Goal: Task Accomplishment & Management: Use online tool/utility

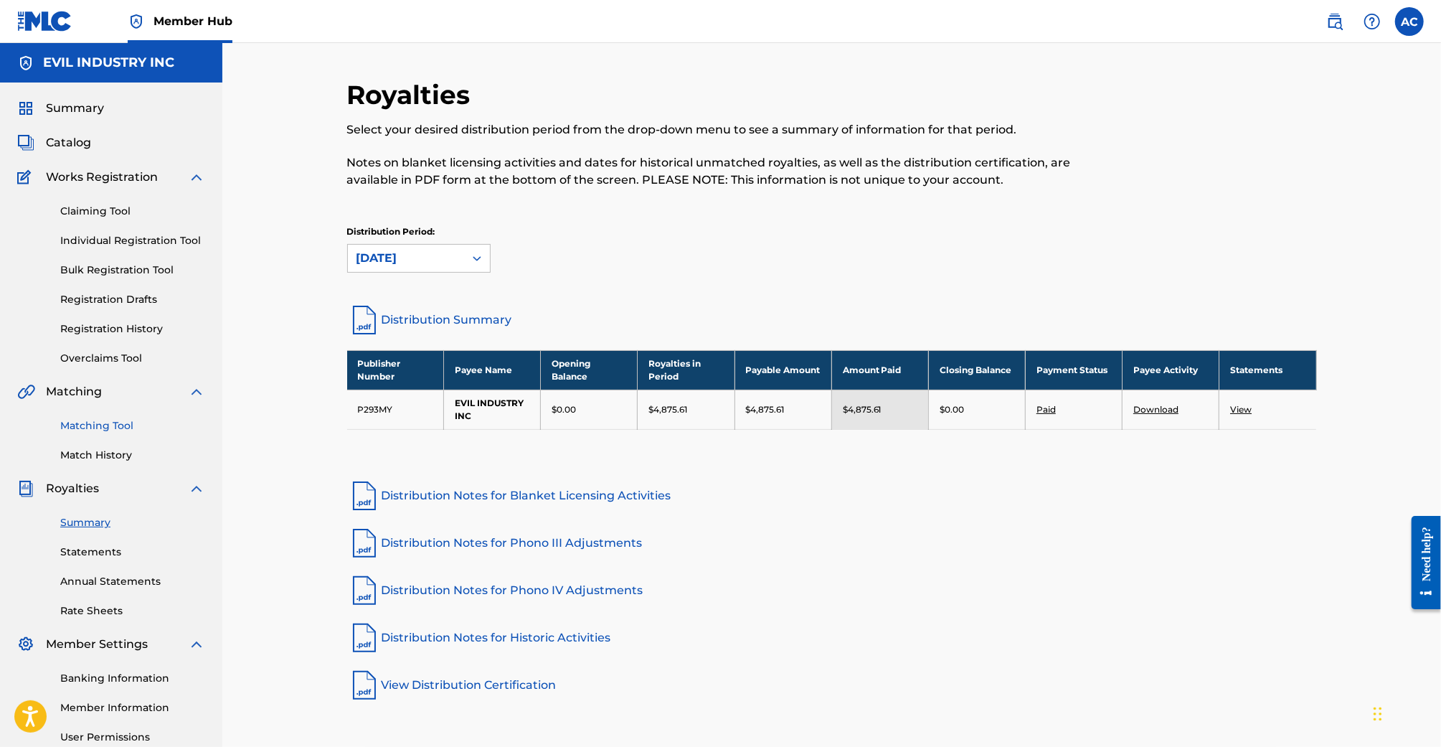
click at [132, 424] on link "Matching Tool" at bounding box center [132, 425] width 145 height 15
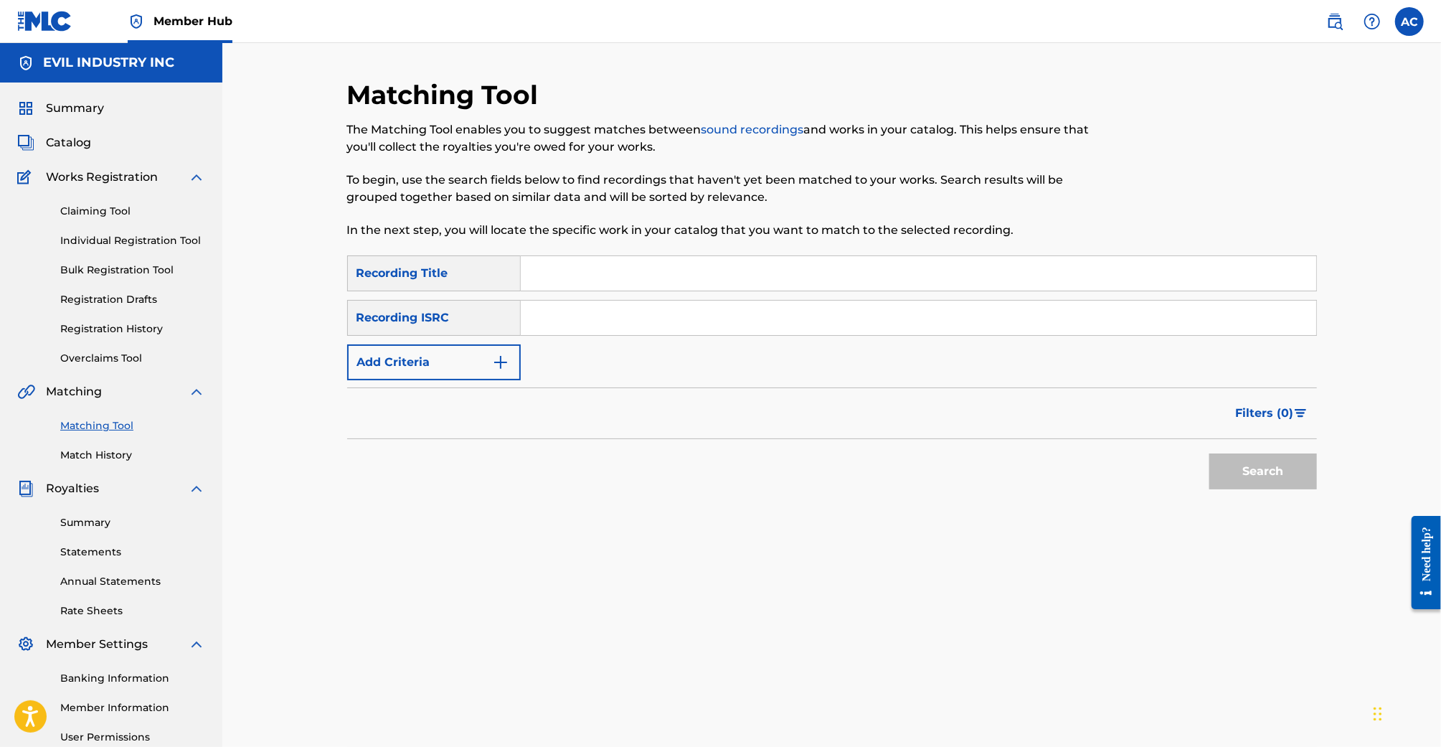
click at [577, 288] on input "Search Form" at bounding box center [918, 273] width 795 height 34
type input "Boys - AUdiotree"
click at [1209, 453] on button "Search" at bounding box center [1263, 471] width 108 height 36
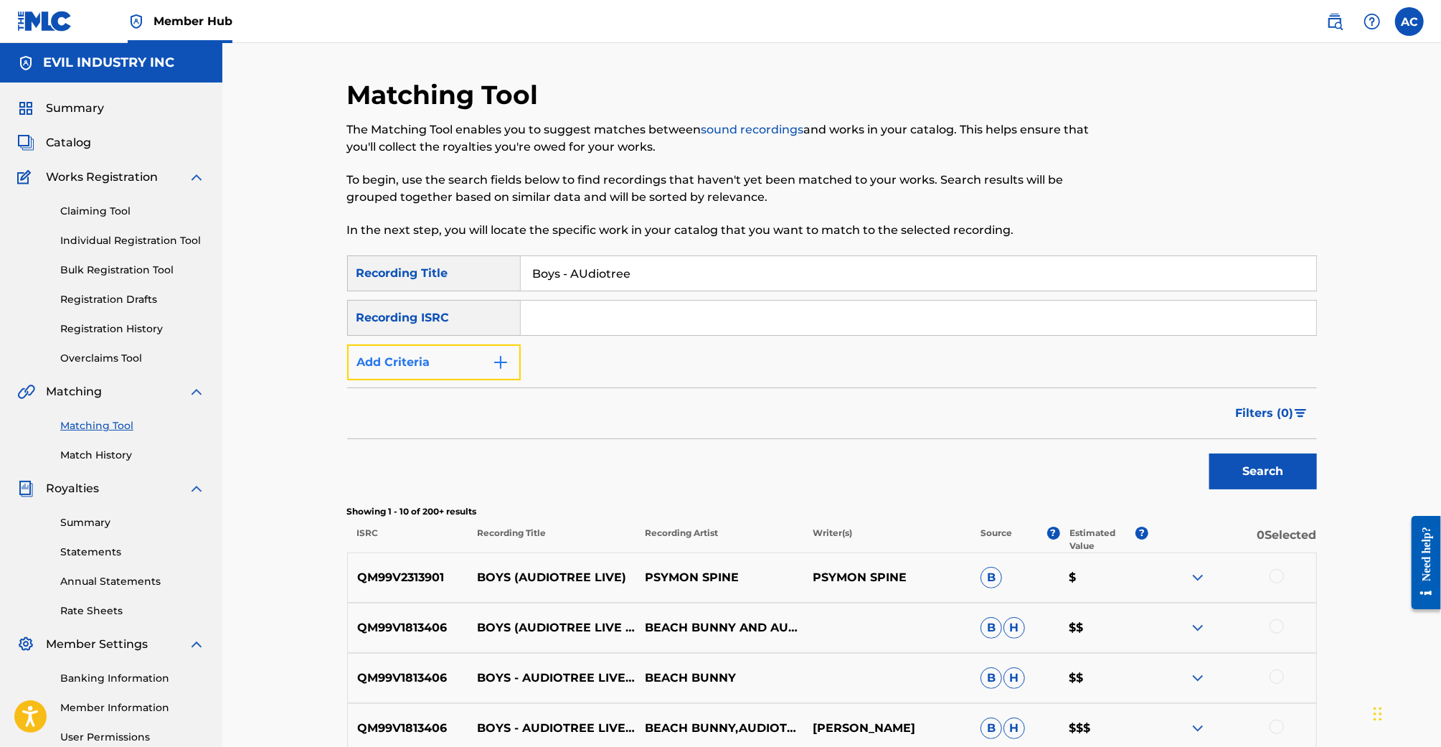
click at [488, 367] on button "Add Criteria" at bounding box center [434, 362] width 174 height 36
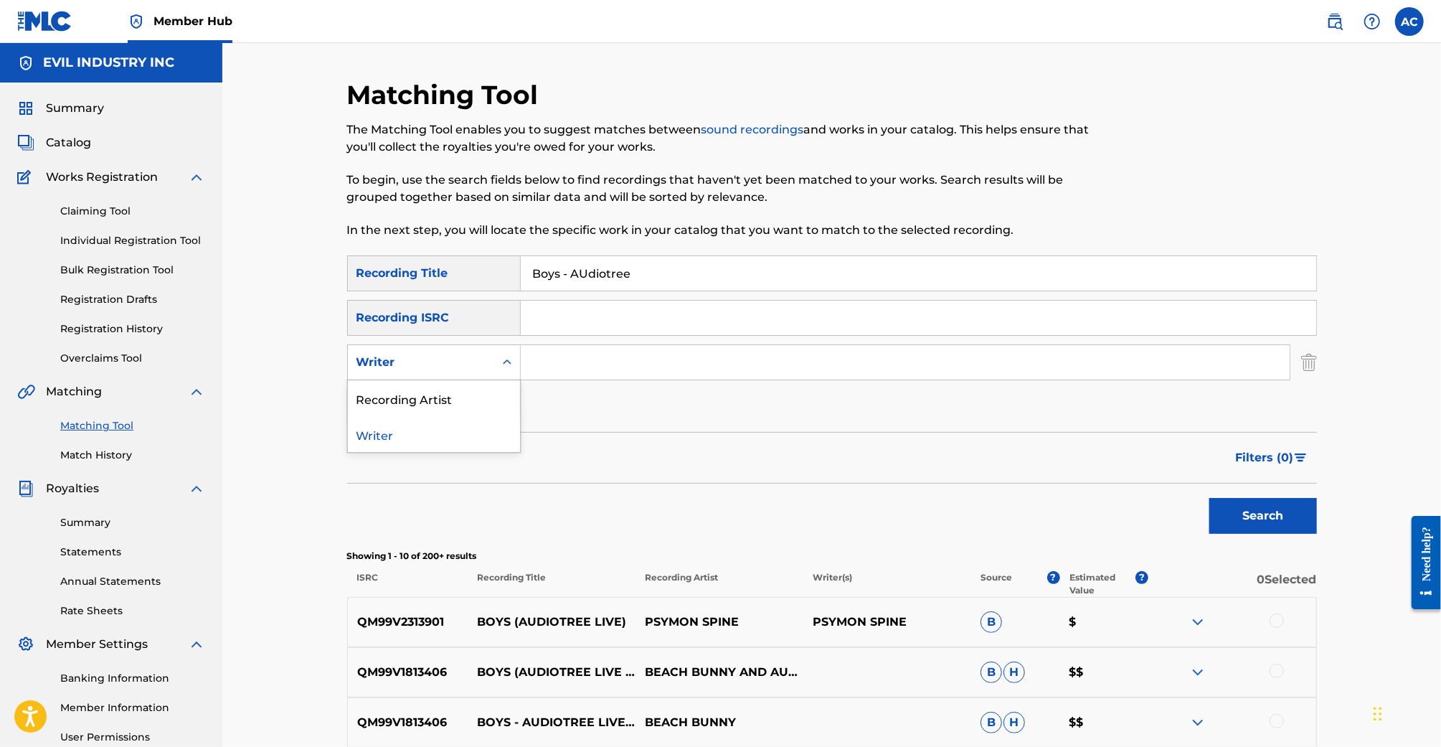
click at [497, 358] on div "Search Form" at bounding box center [507, 362] width 26 height 26
click at [500, 385] on div "Recording Artist" at bounding box center [434, 398] width 172 height 36
click at [589, 375] on input "Search Form" at bounding box center [905, 362] width 769 height 34
type input "Beach Bunny"
drag, startPoint x: 538, startPoint y: 273, endPoint x: 849, endPoint y: 273, distance: 311.3
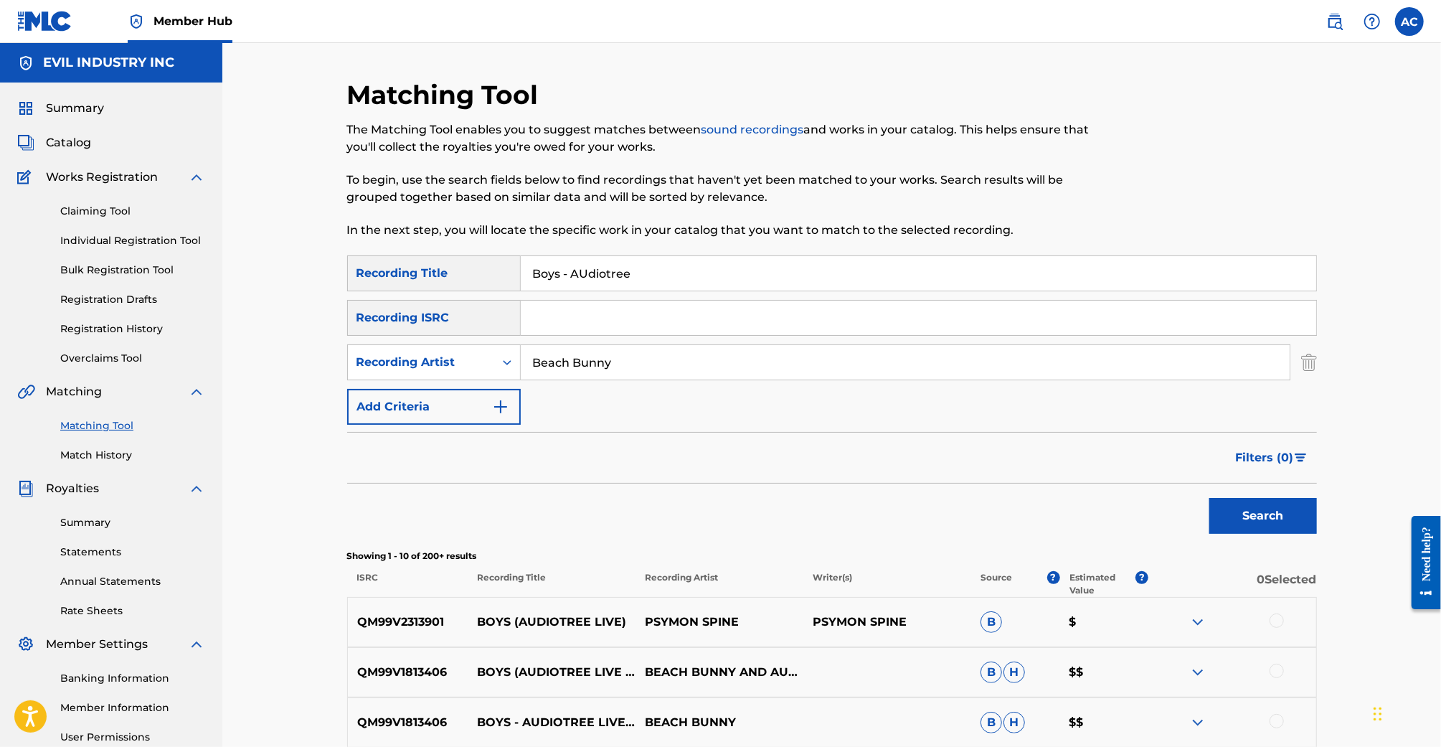
click at [849, 273] on input "Boys - AUdiotree" at bounding box center [918, 273] width 795 height 34
click at [1209, 498] on button "Search" at bounding box center [1263, 516] width 108 height 36
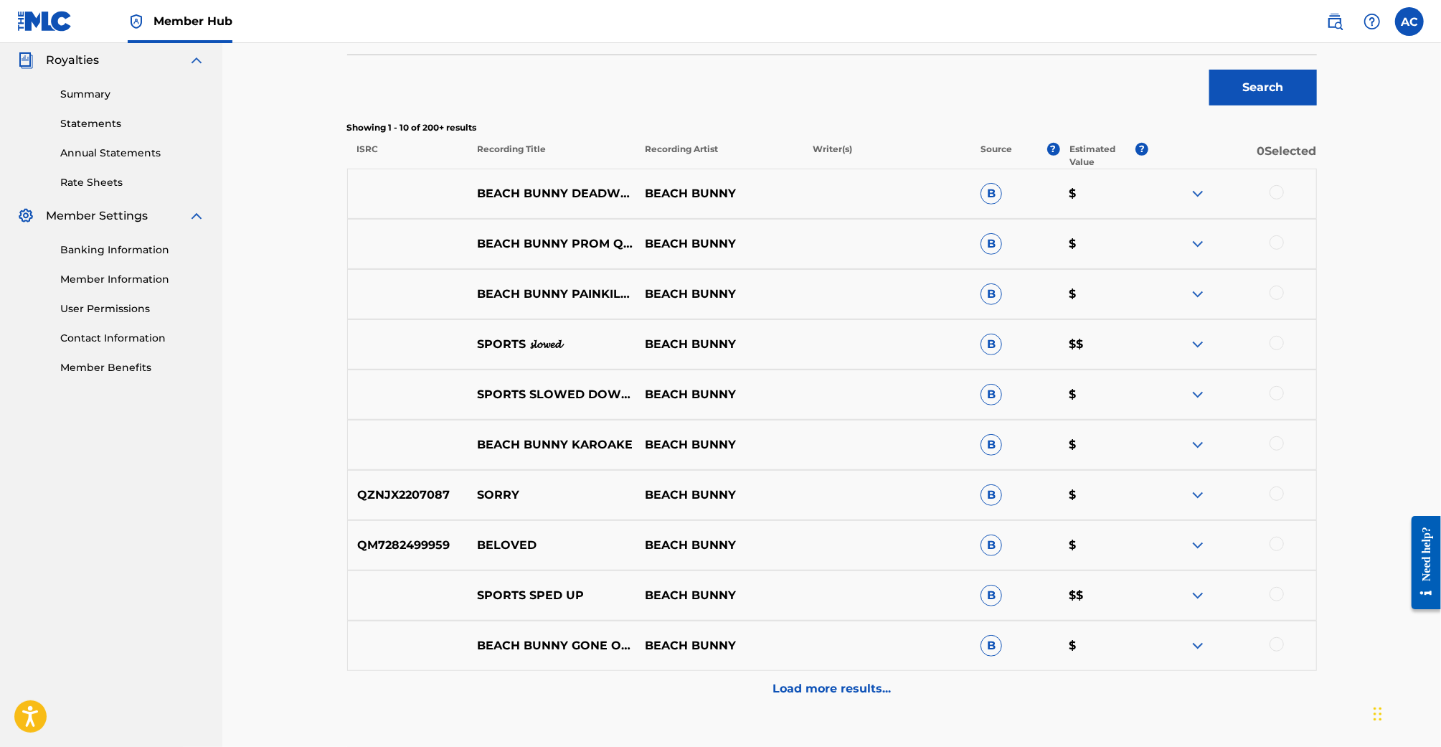
scroll to position [436, 0]
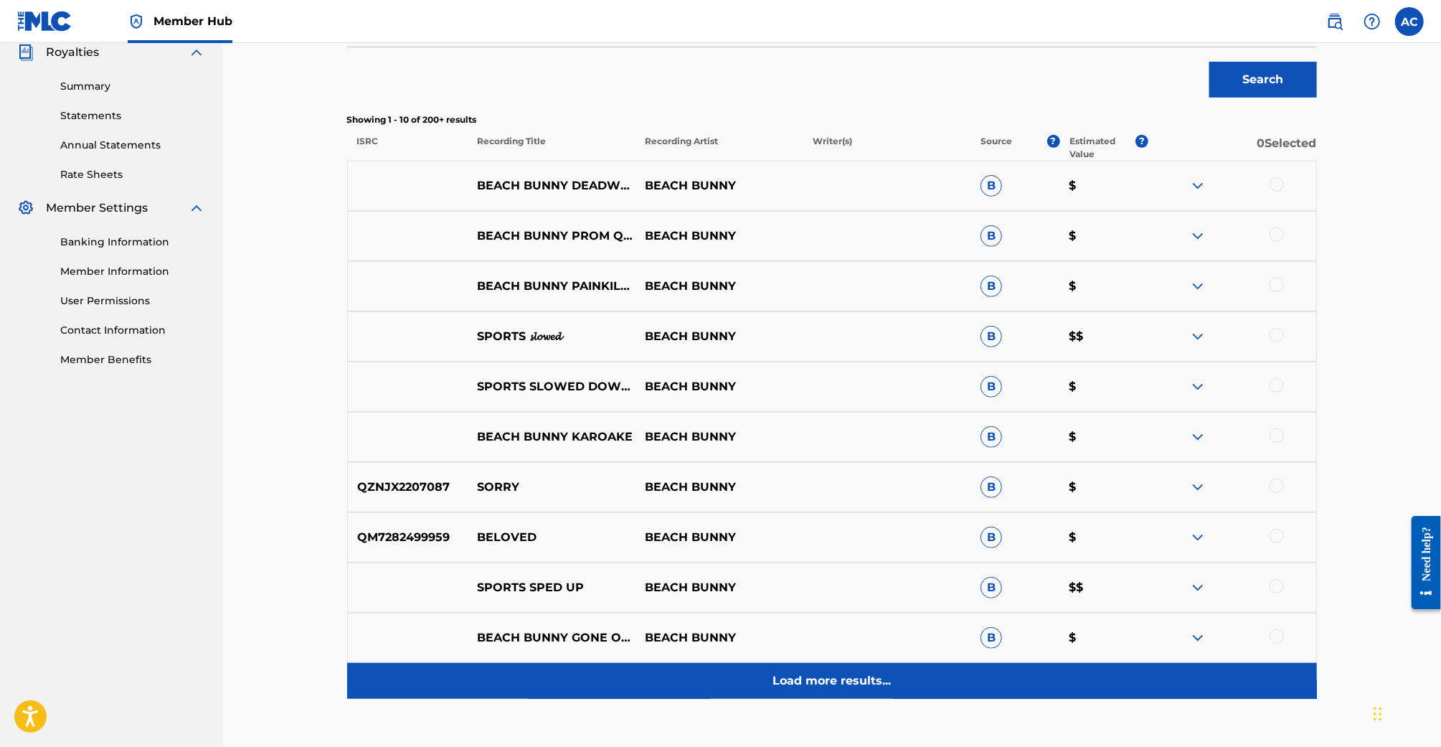
click at [839, 679] on p "Load more results..." at bounding box center [831, 680] width 118 height 17
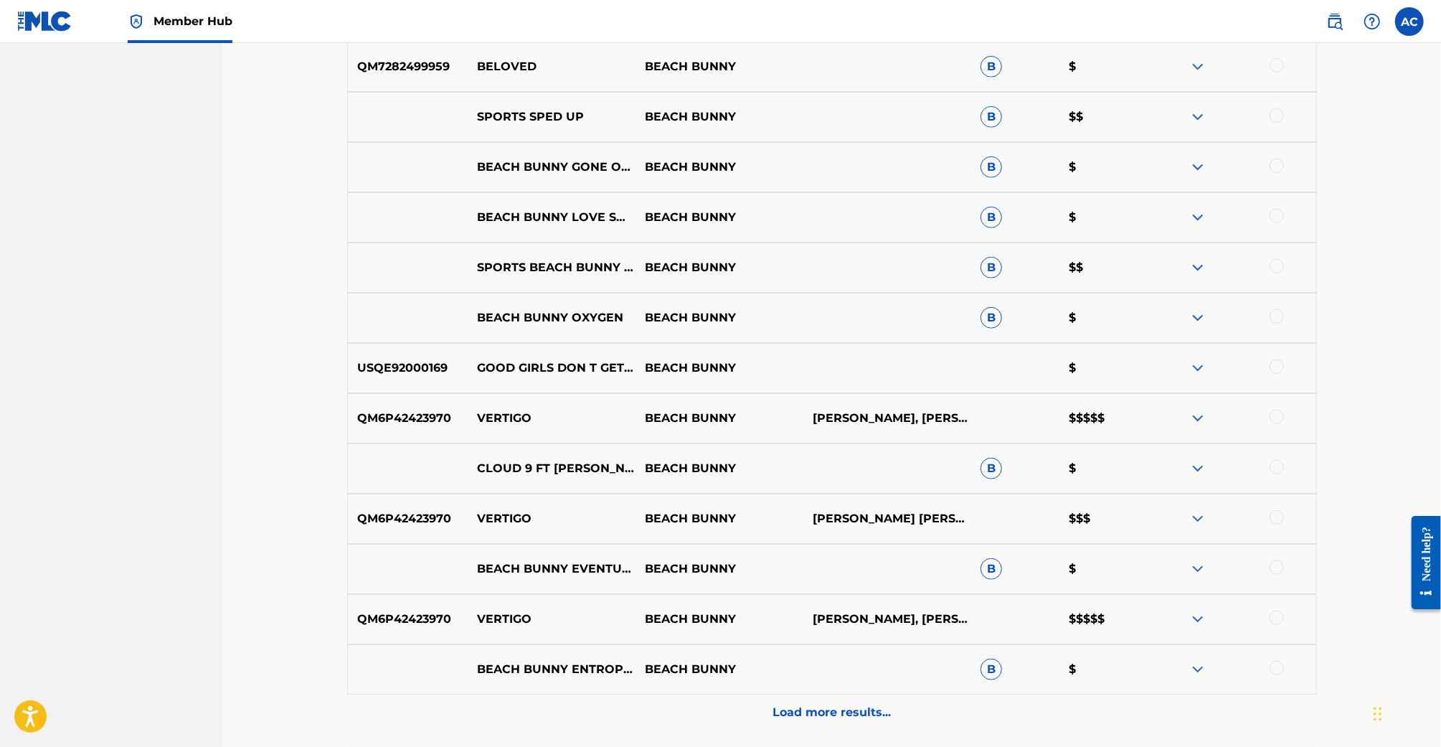
scroll to position [904, 0]
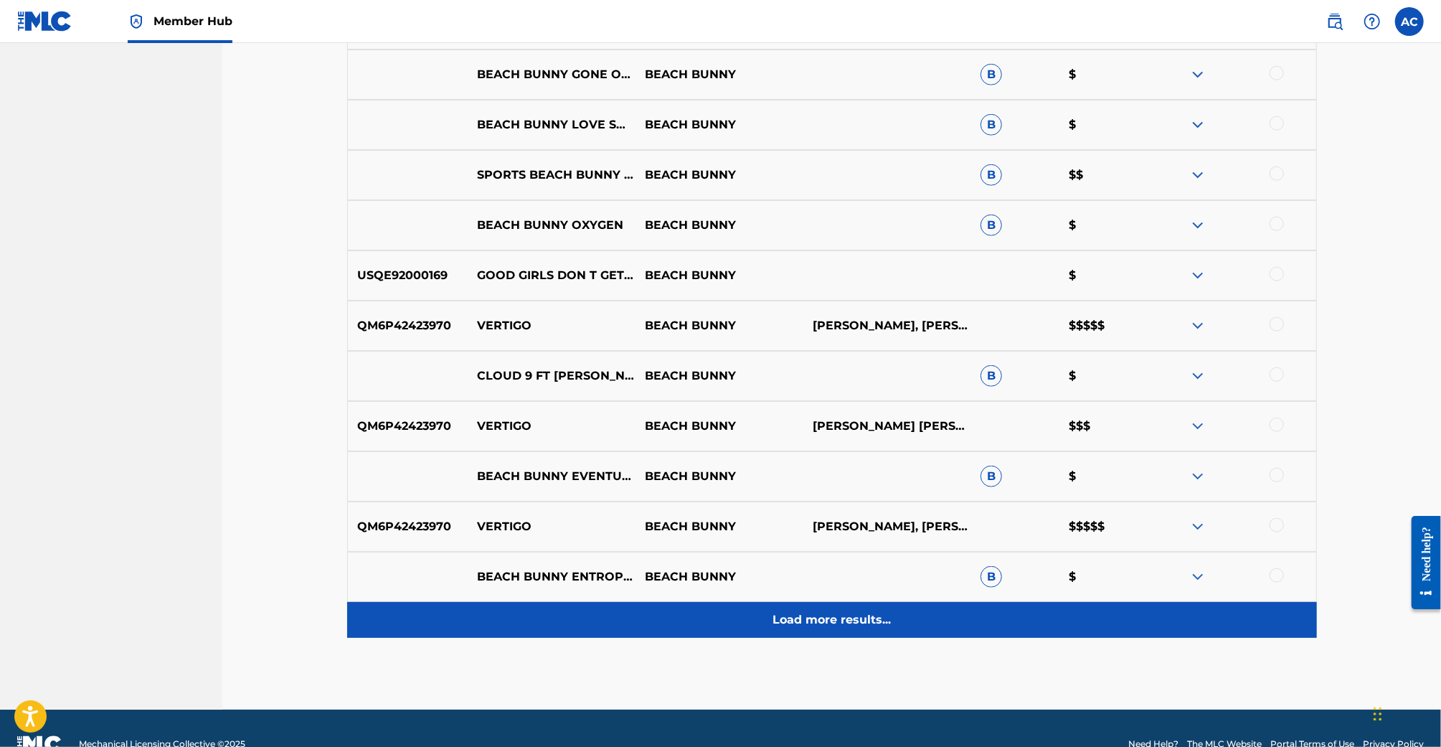
click at [861, 629] on div "Load more results..." at bounding box center [832, 620] width 970 height 36
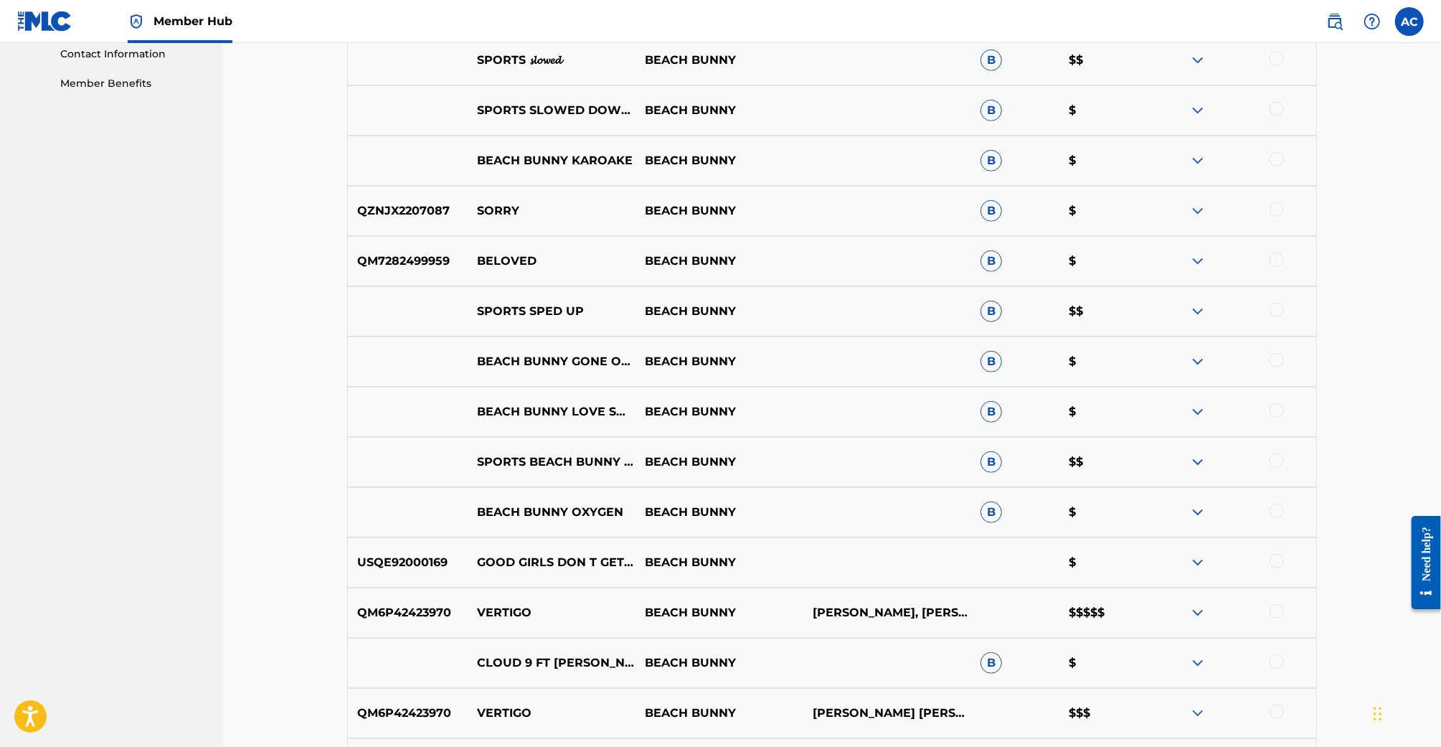
scroll to position [0, 0]
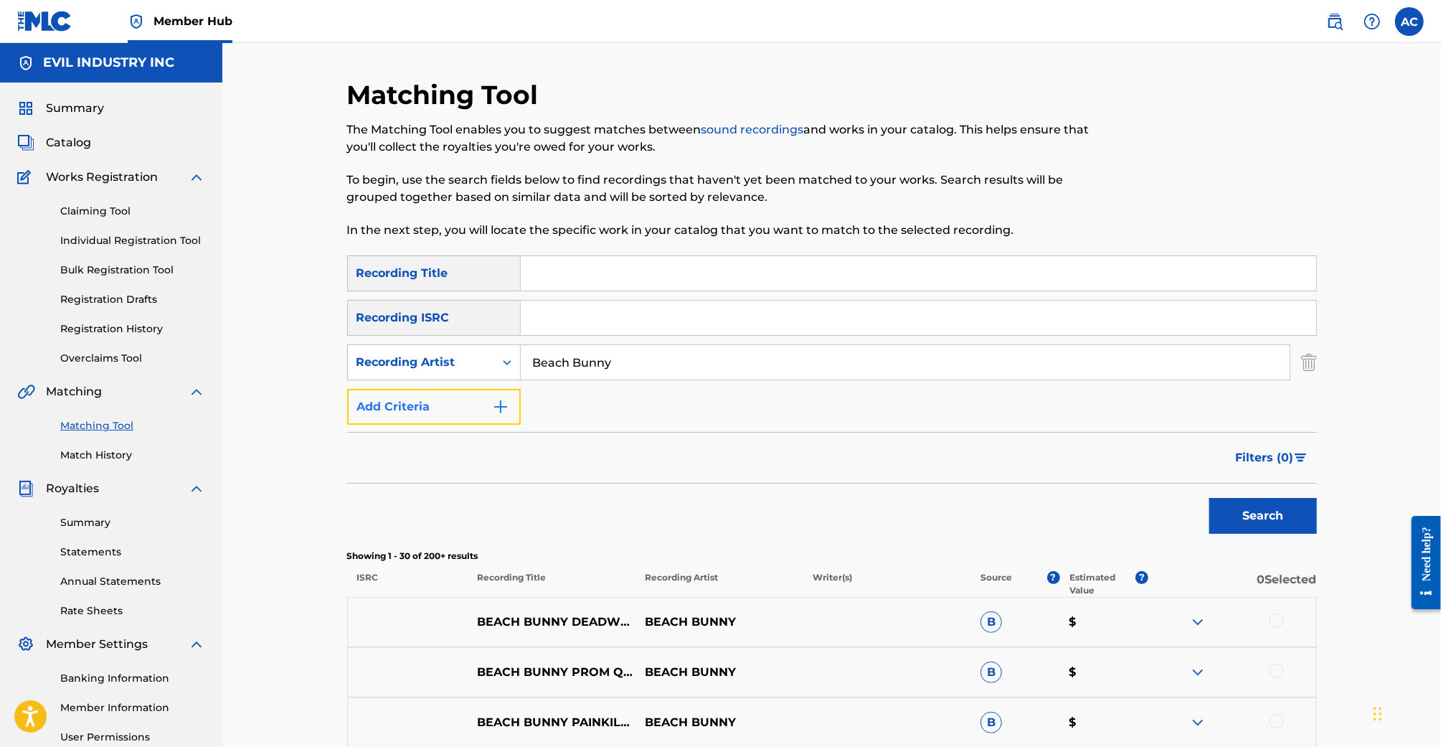
click at [476, 408] on button "Add Criteria" at bounding box center [434, 407] width 174 height 36
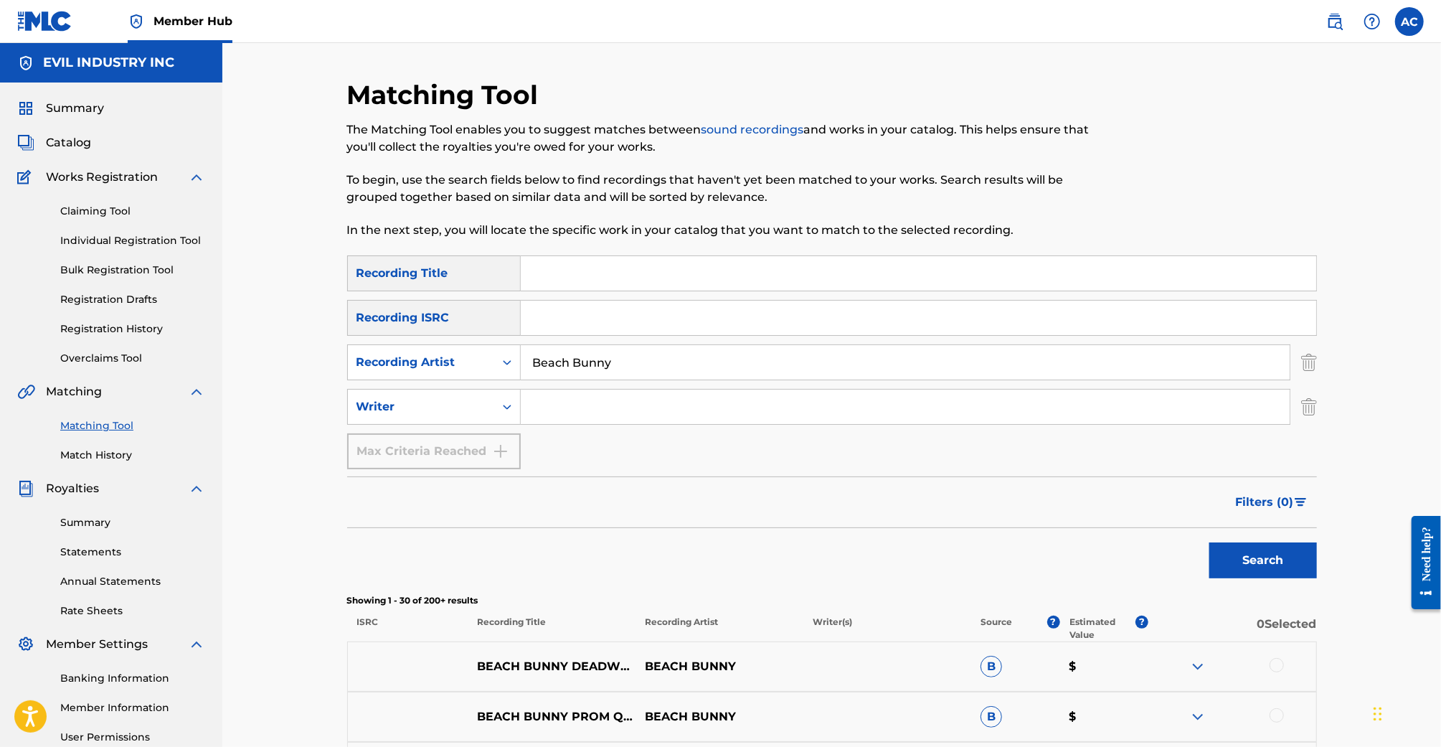
click at [565, 408] on input "Search Form" at bounding box center [905, 406] width 769 height 34
type input "[PERSON_NAME]"
click at [1209, 542] on button "Search" at bounding box center [1263, 560] width 108 height 36
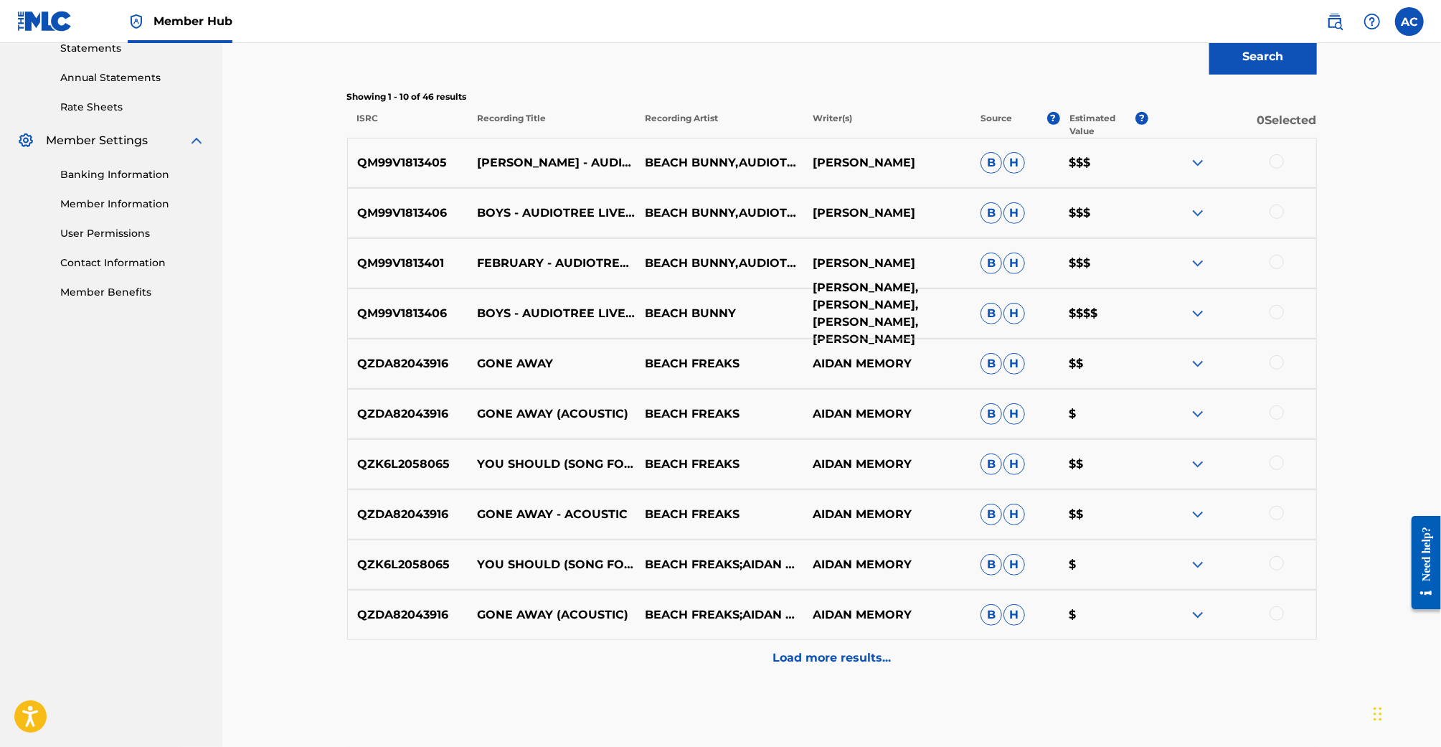
scroll to position [500, 0]
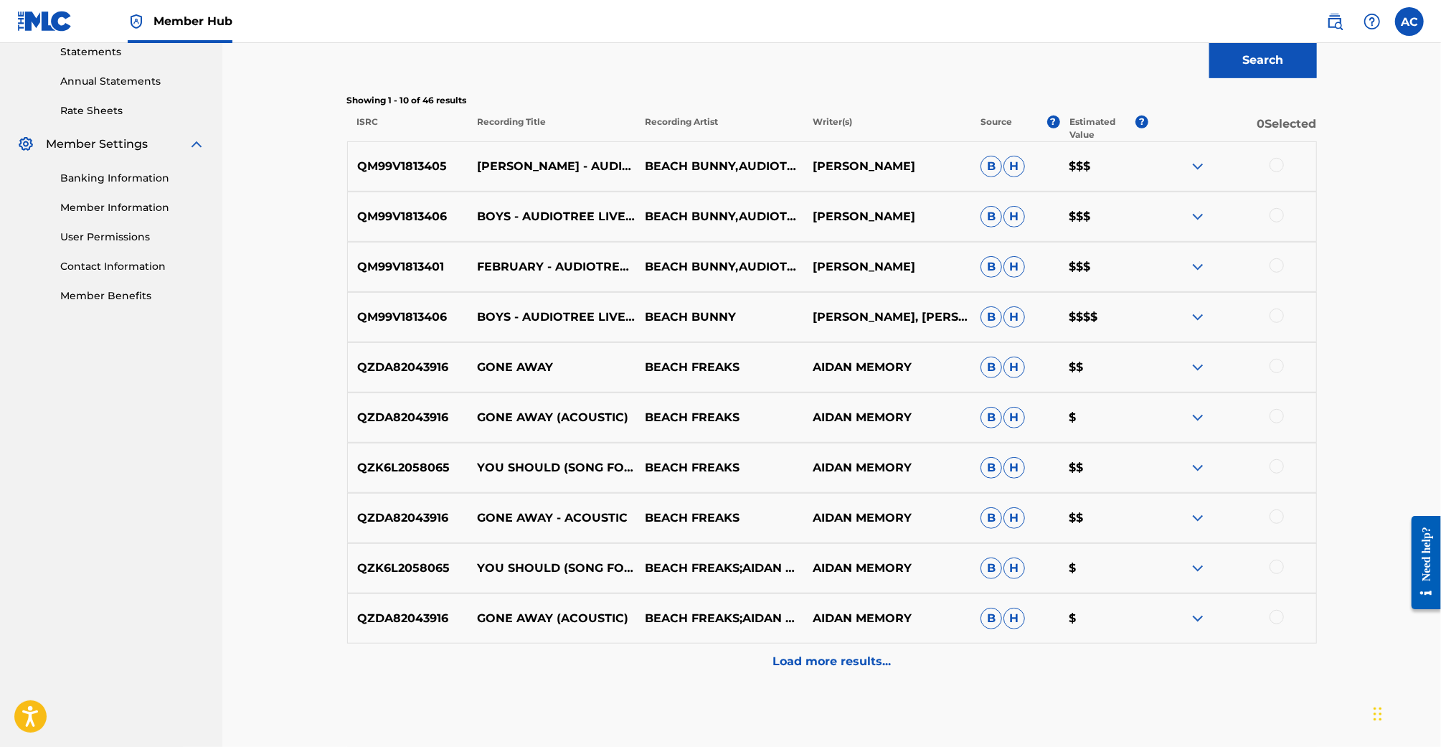
click at [1196, 309] on img at bounding box center [1197, 316] width 17 height 17
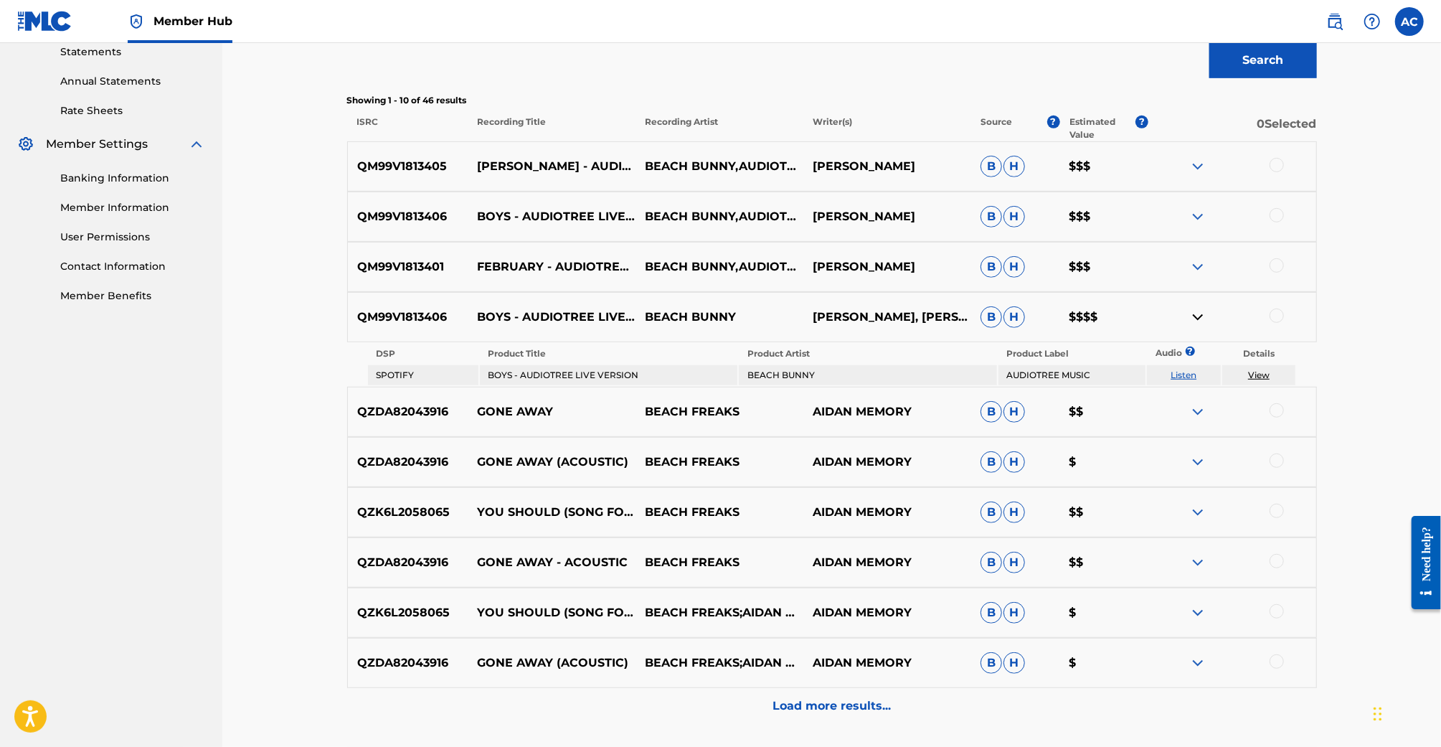
click at [1196, 308] on img at bounding box center [1197, 316] width 17 height 17
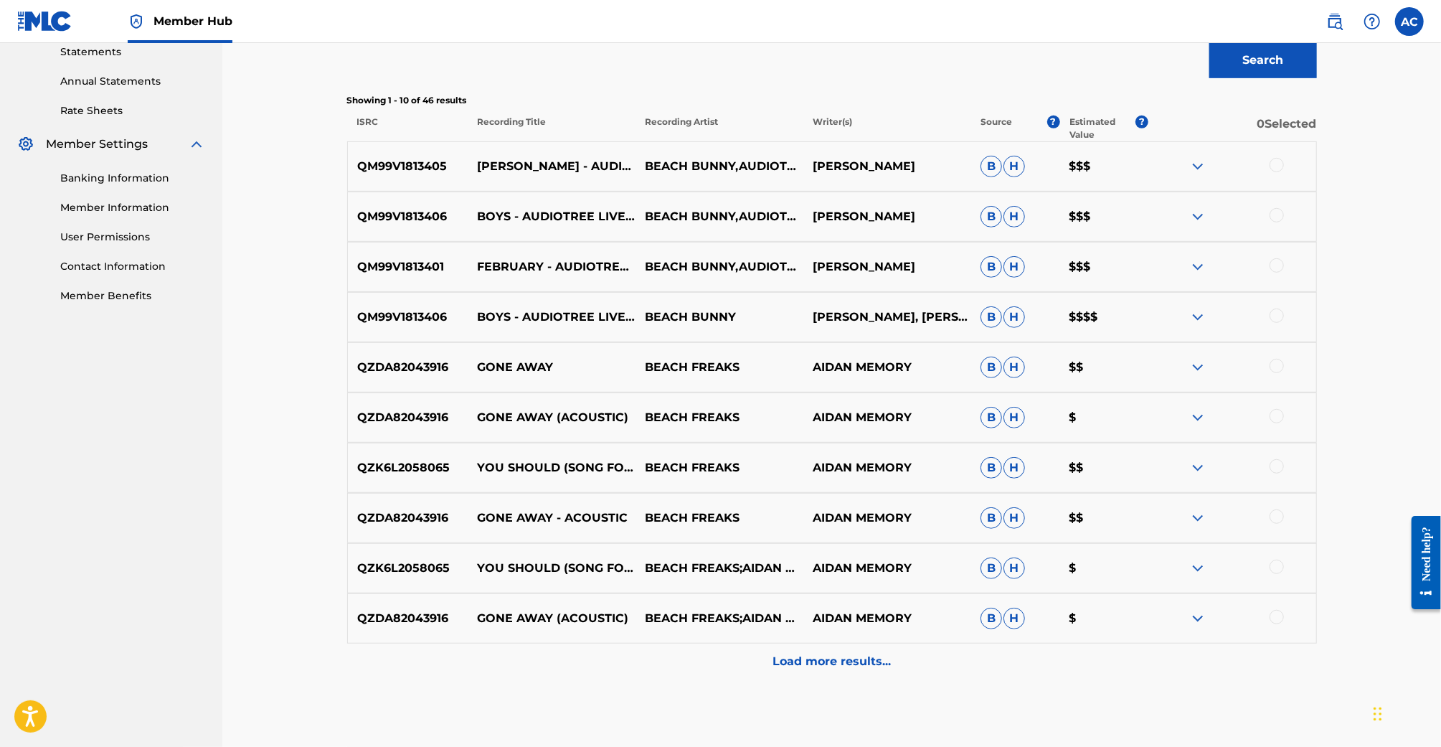
click at [1196, 274] on img at bounding box center [1197, 266] width 17 height 17
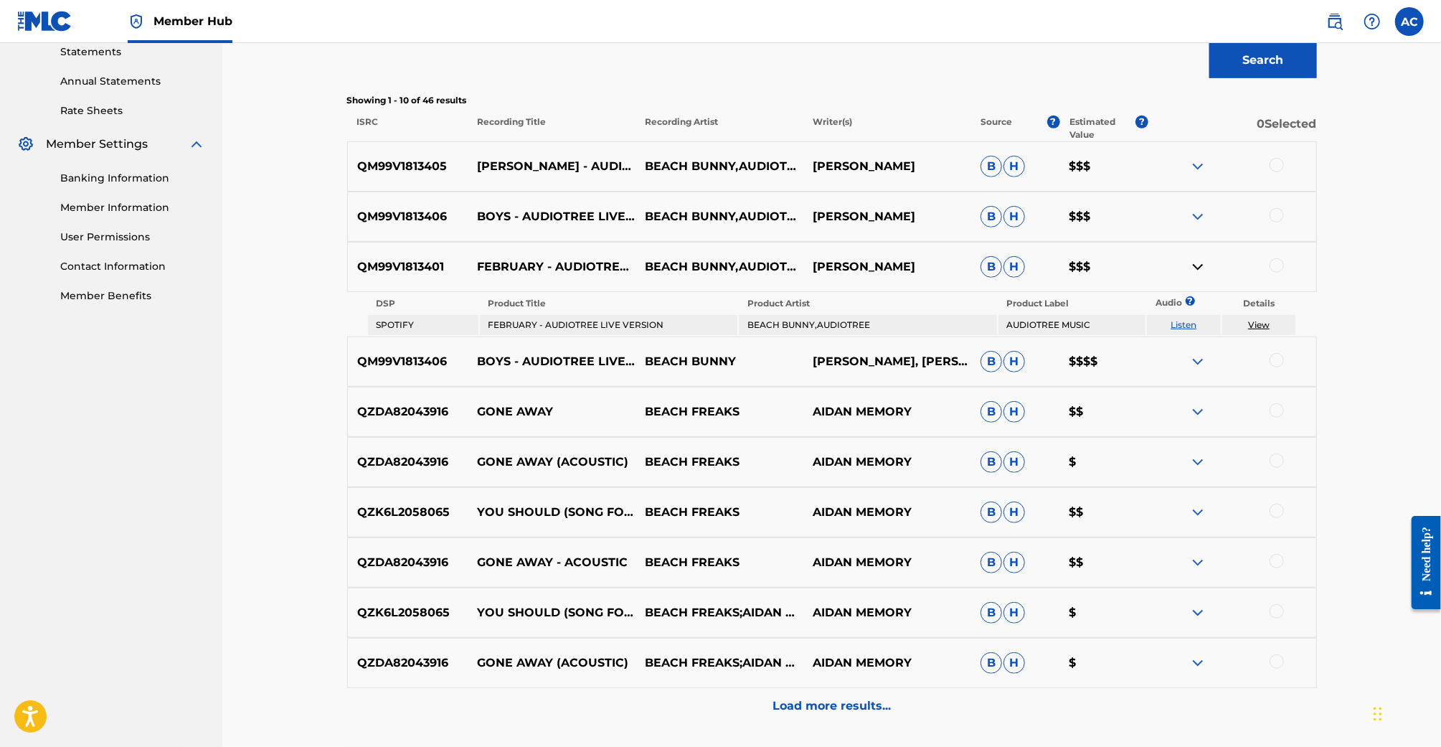
click at [1196, 262] on img at bounding box center [1197, 266] width 17 height 17
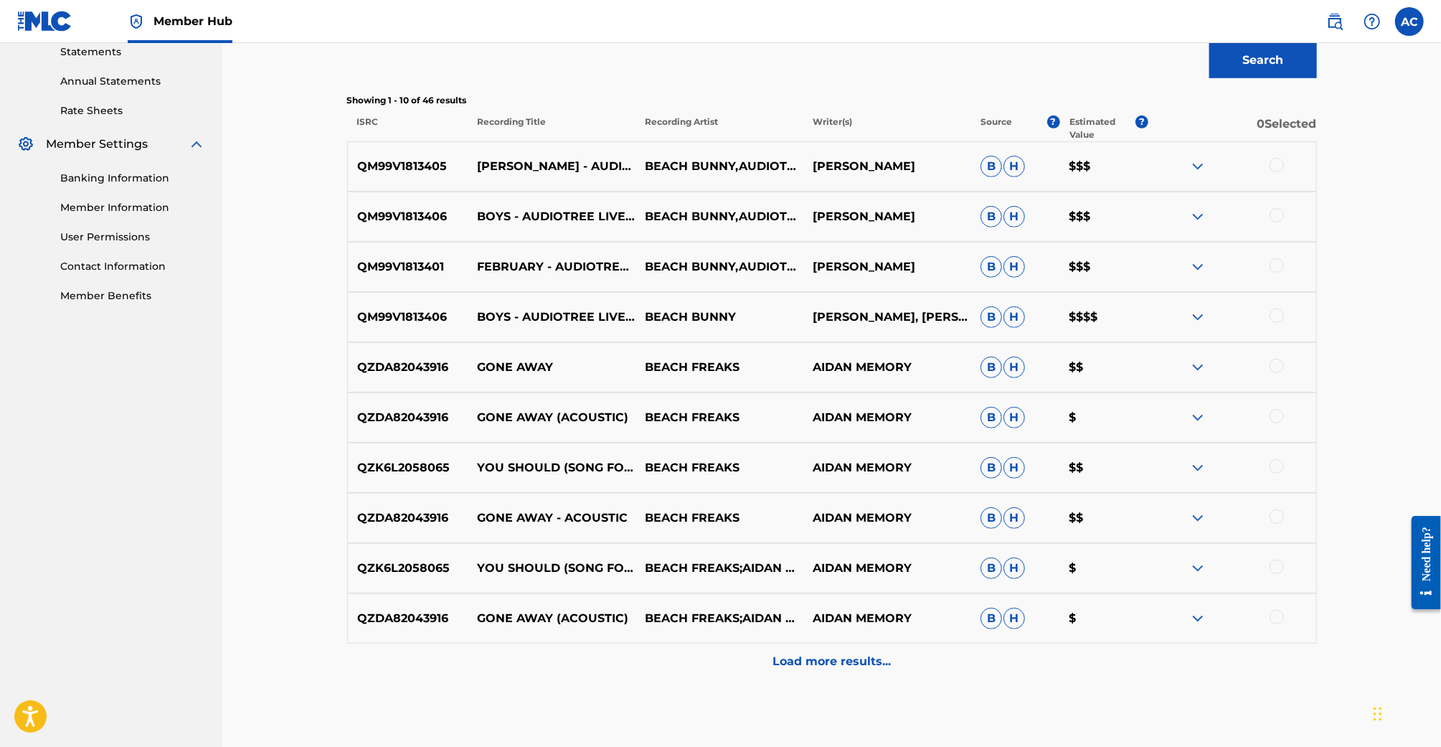
click at [1198, 198] on div "QM99V1813406 BOYS - AUDIOTREE LIVE VERSION BEACH BUNNY,AUDIOTREE [PERSON_NAME] …" at bounding box center [832, 216] width 970 height 50
click at [1194, 214] on img at bounding box center [1197, 216] width 17 height 17
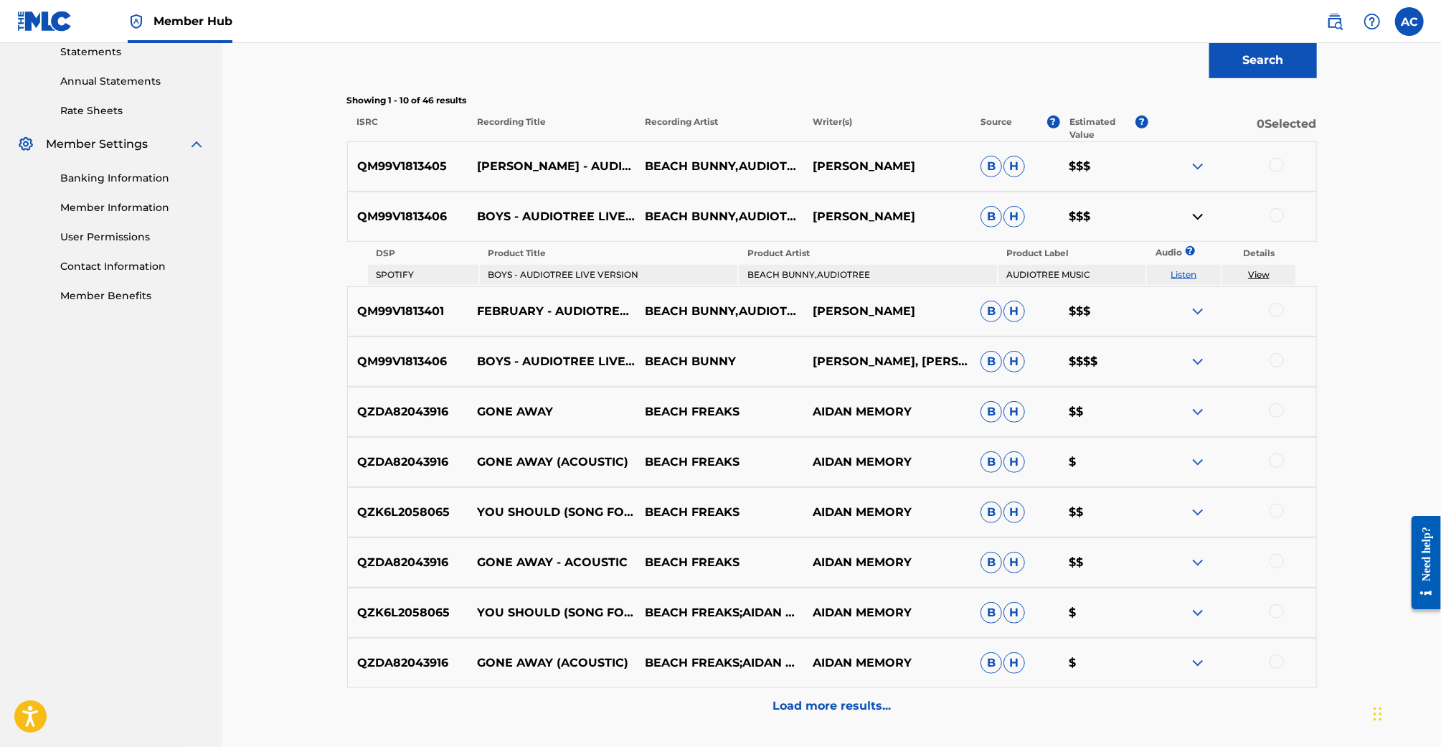
click at [1194, 164] on img at bounding box center [1197, 166] width 17 height 17
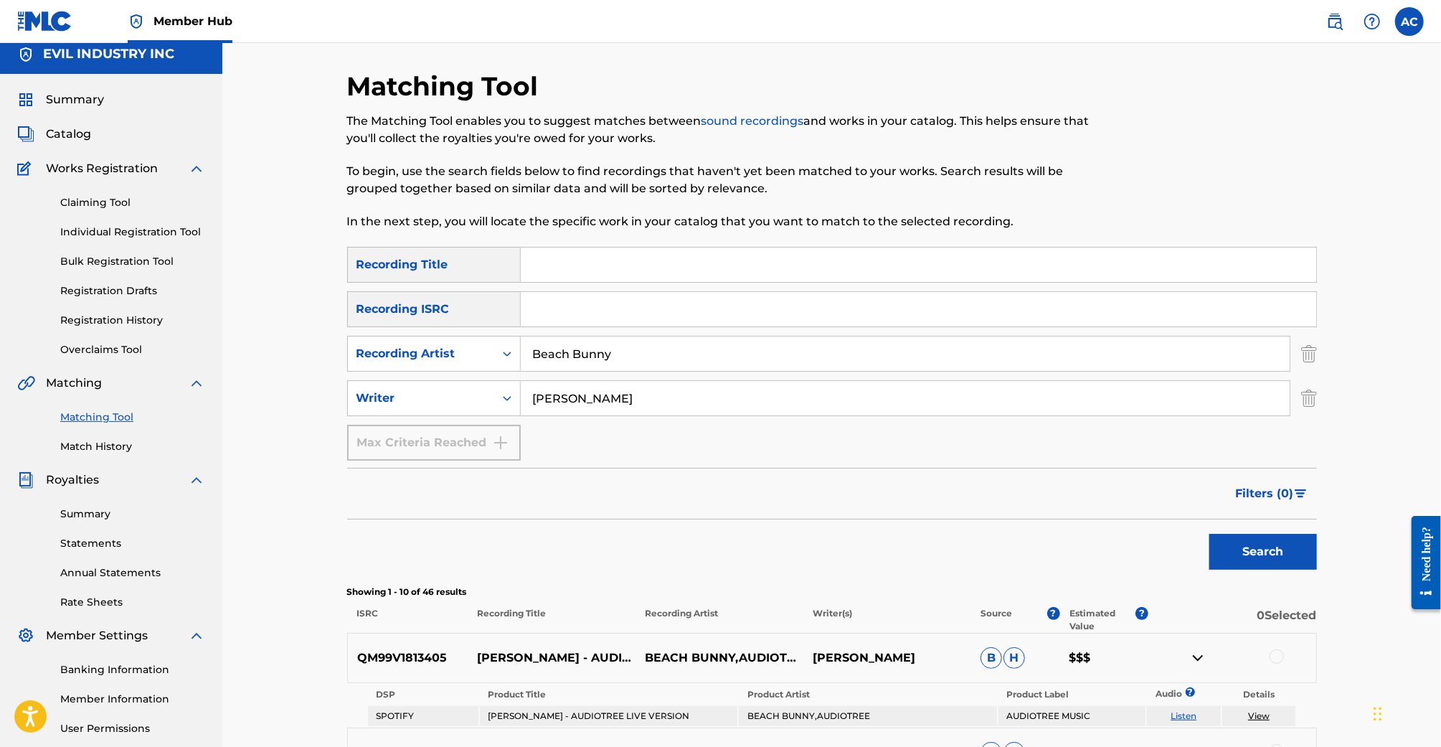
scroll to position [0, 0]
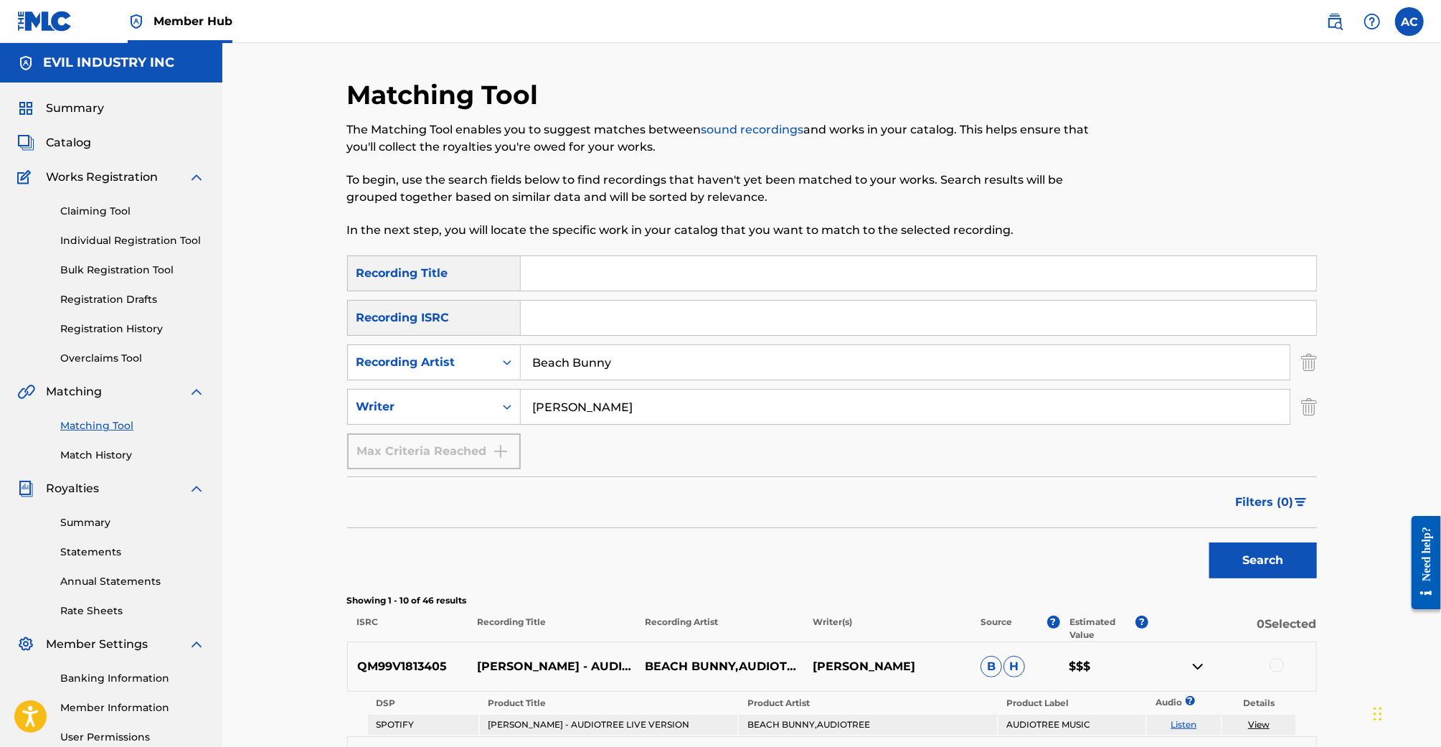
click at [560, 404] on input "[PERSON_NAME]" at bounding box center [905, 406] width 769 height 34
click at [1209, 542] on button "Search" at bounding box center [1263, 560] width 108 height 36
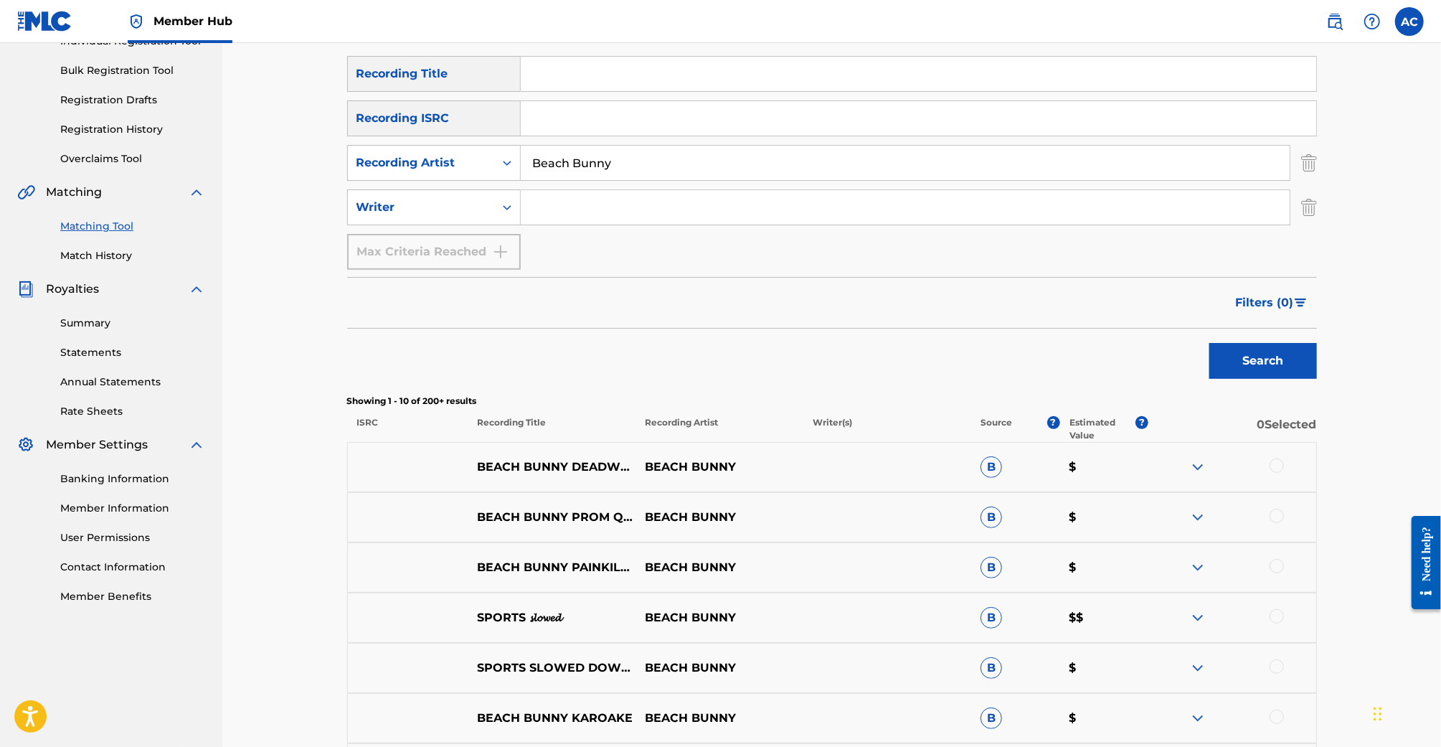
scroll to position [1, 0]
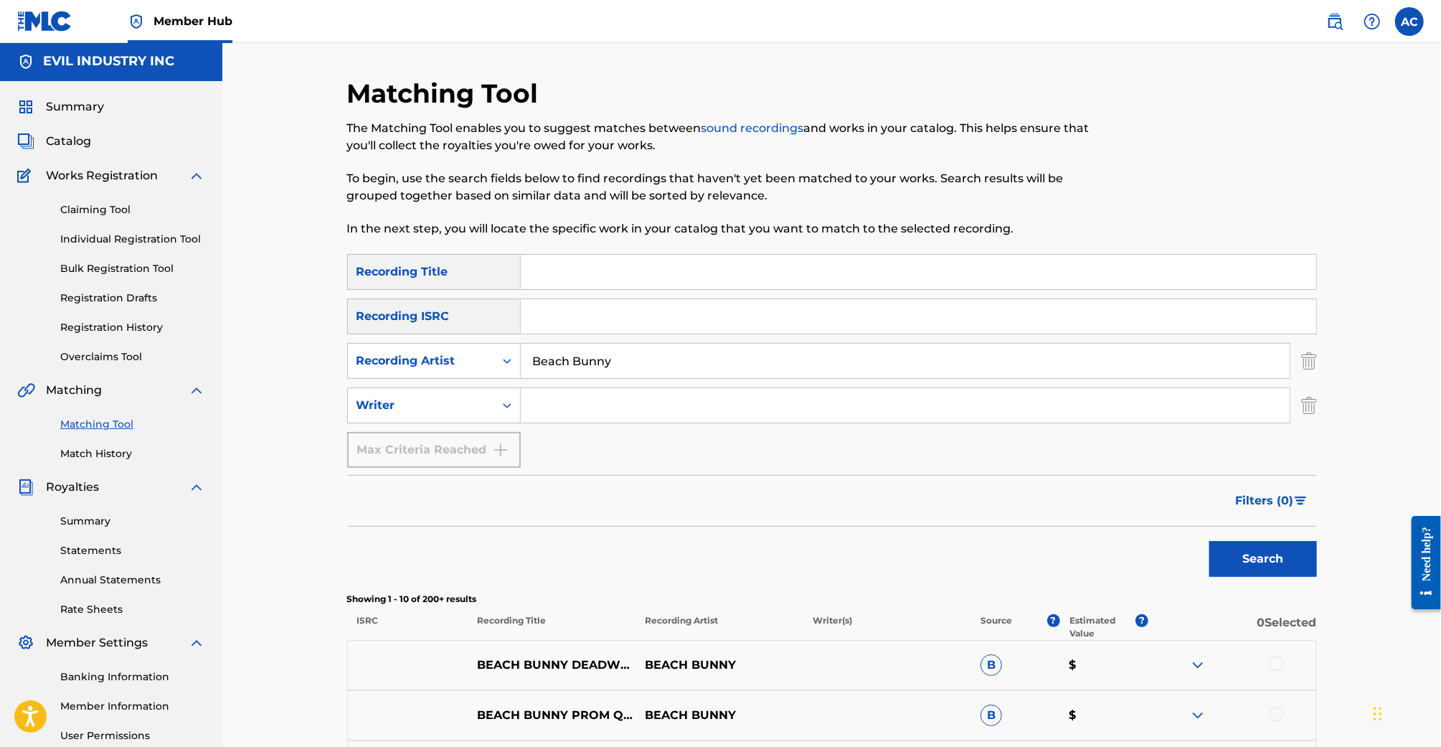
click at [619, 270] on input "Search Form" at bounding box center [918, 272] width 795 height 34
click at [1209, 541] on button "Search" at bounding box center [1263, 559] width 108 height 36
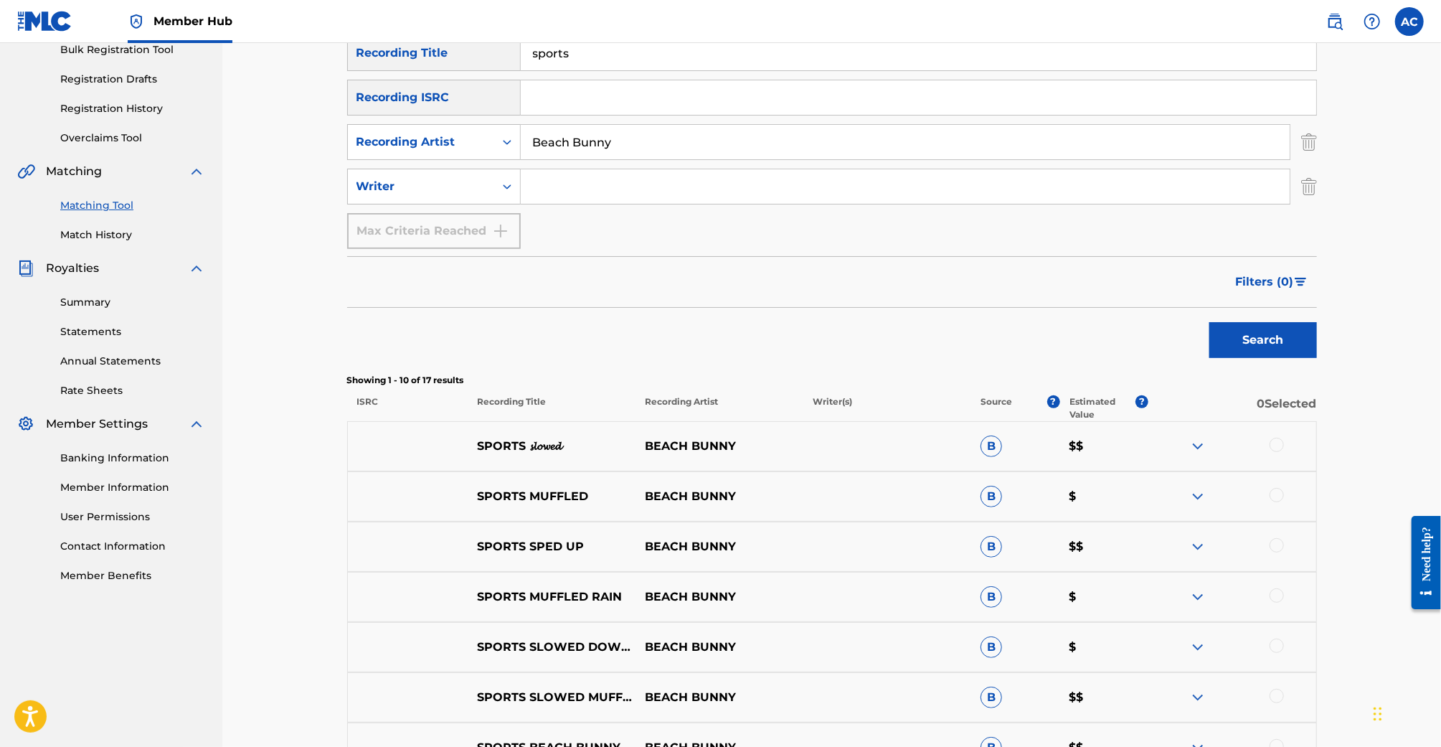
scroll to position [211, 0]
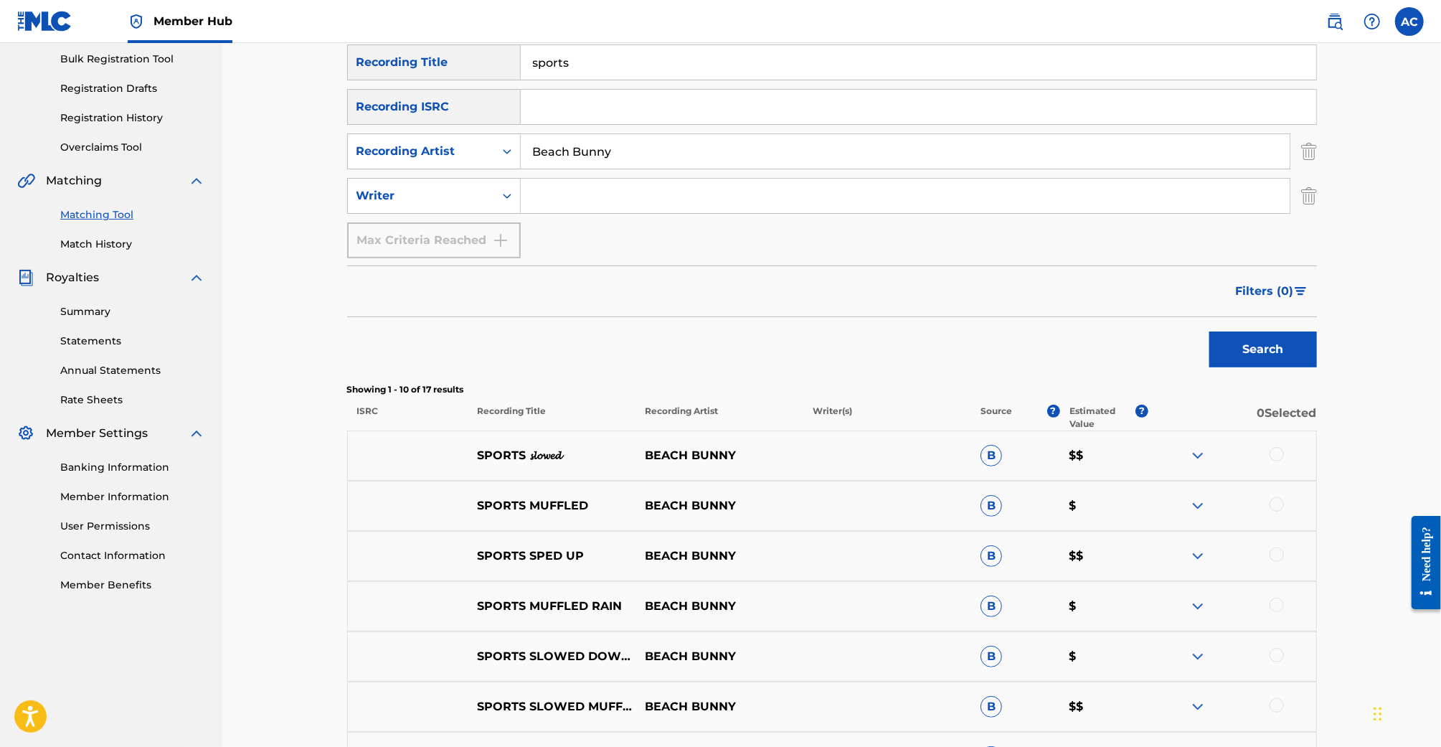
click at [568, 62] on input "sports" at bounding box center [918, 62] width 795 height 34
type input "prom queen"
click at [1209, 331] on button "Search" at bounding box center [1263, 349] width 108 height 36
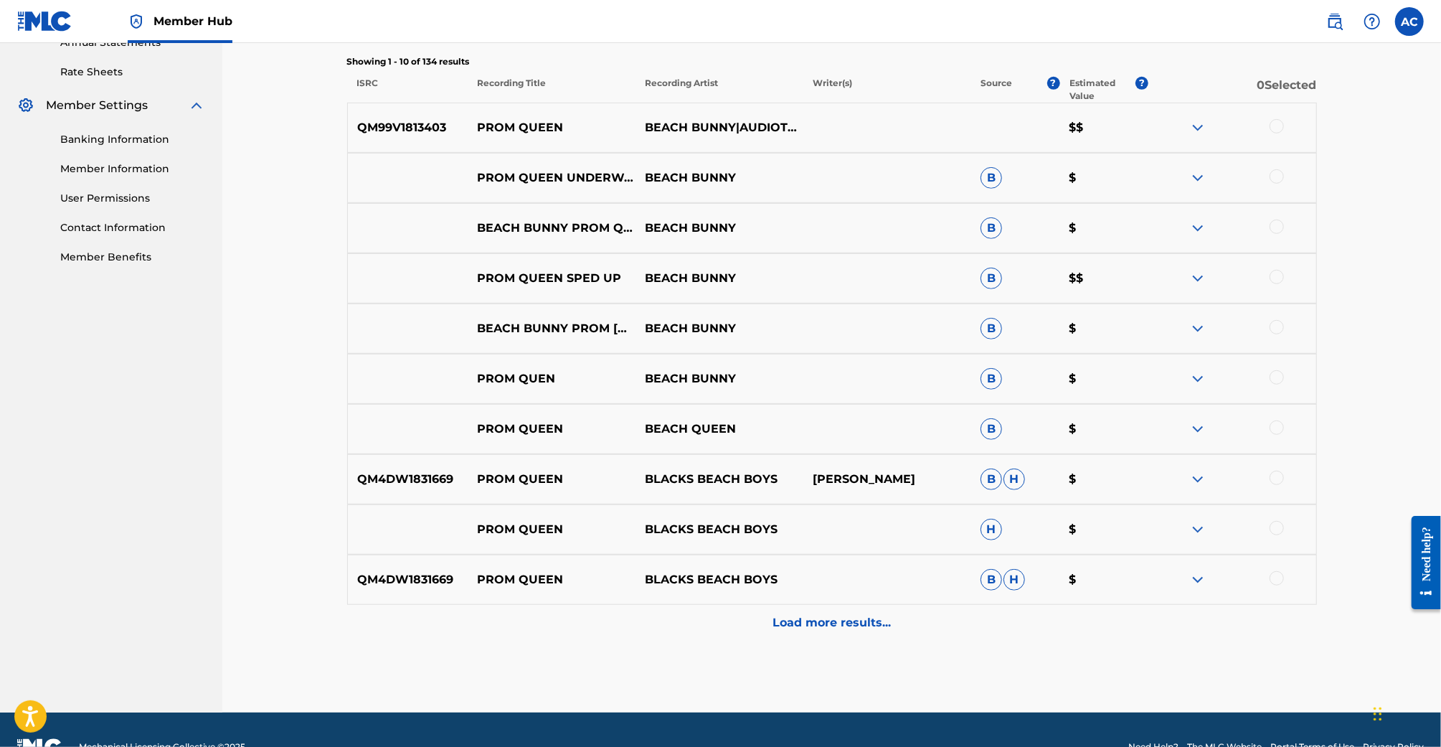
scroll to position [0, 0]
